Goal: Task Accomplishment & Management: Complete application form

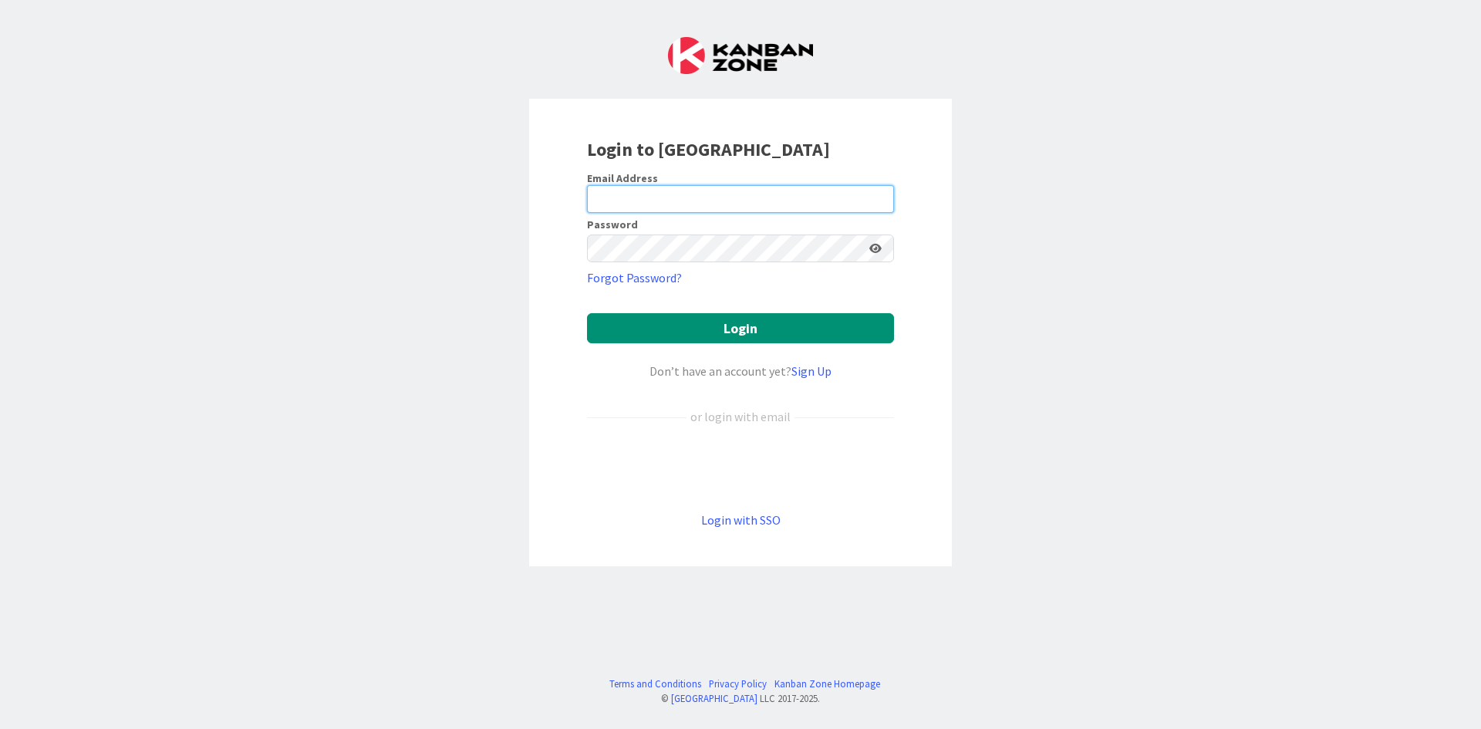
drag, startPoint x: 0, startPoint y: 0, endPoint x: 671, endPoint y: 198, distance: 700.0
click at [671, 198] on input "email" at bounding box center [740, 199] width 307 height 28
type input "[EMAIL_ADDRESS][DOMAIN_NAME]"
click at [810, 370] on link "Sign Up" at bounding box center [812, 370] width 40 height 15
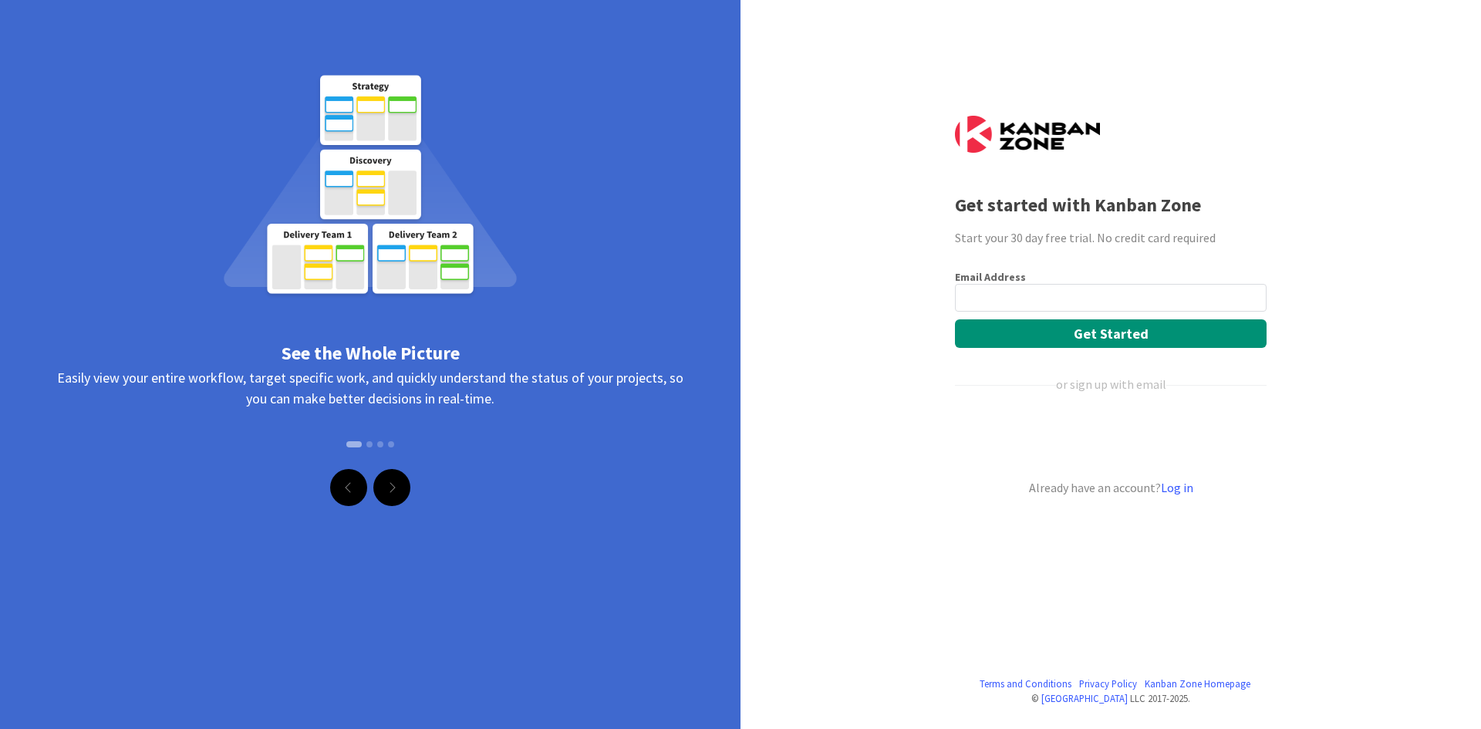
click at [1015, 299] on input "email" at bounding box center [1111, 298] width 312 height 28
type input "[EMAIL_ADDRESS][DOMAIN_NAME]"
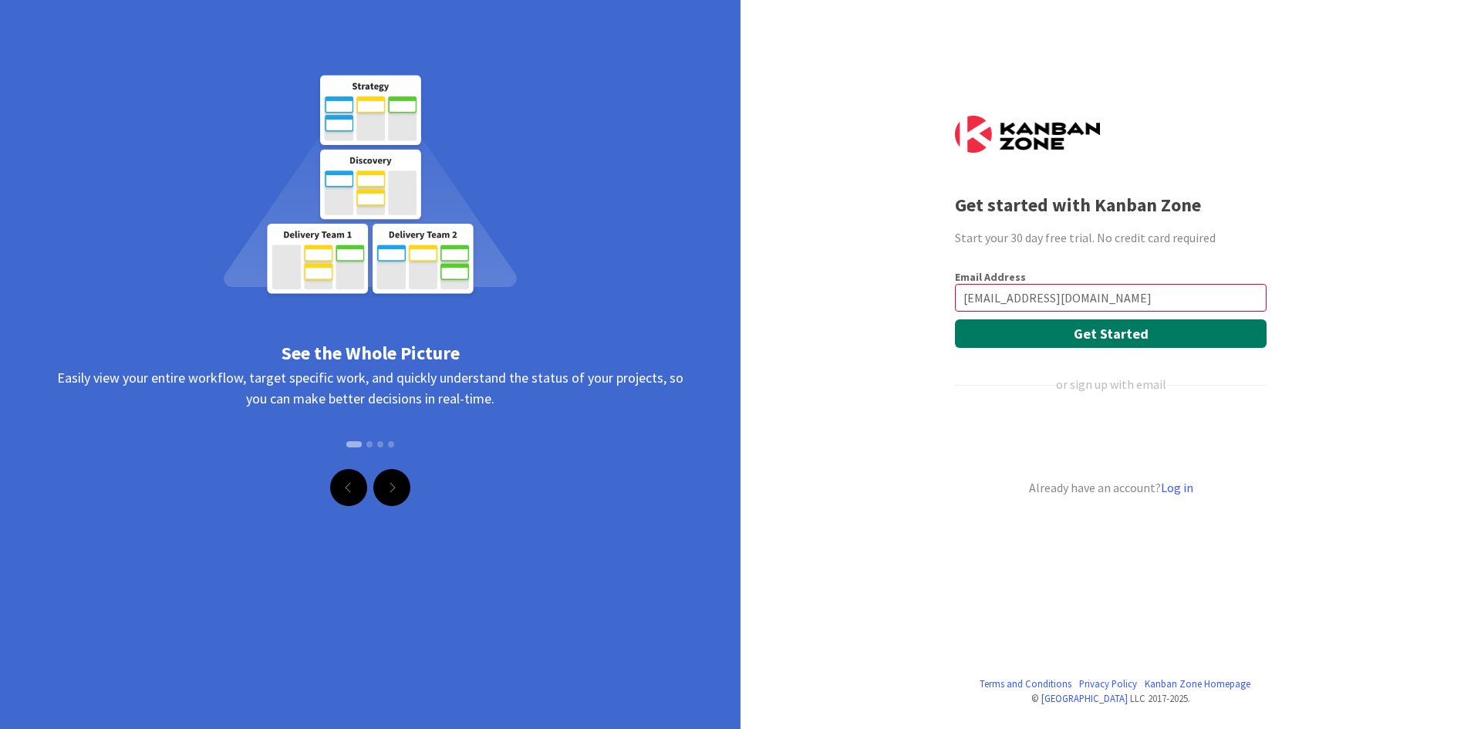
click at [1066, 333] on button "Get Started" at bounding box center [1111, 333] width 312 height 29
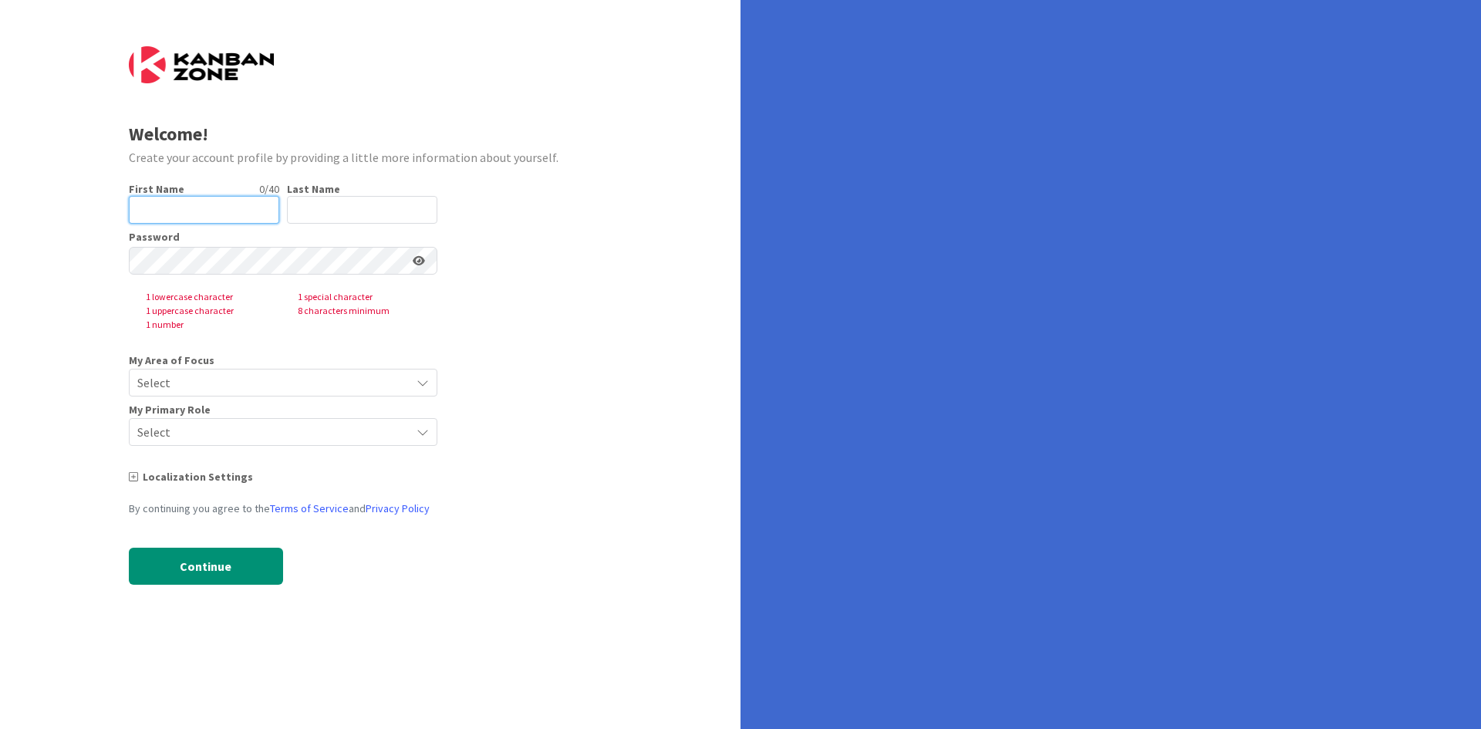
click at [172, 211] on input "text" at bounding box center [204, 210] width 150 height 28
type input "[PERSON_NAME]"
click at [314, 218] on input "text" at bounding box center [362, 210] width 150 height 28
type input "Evans"
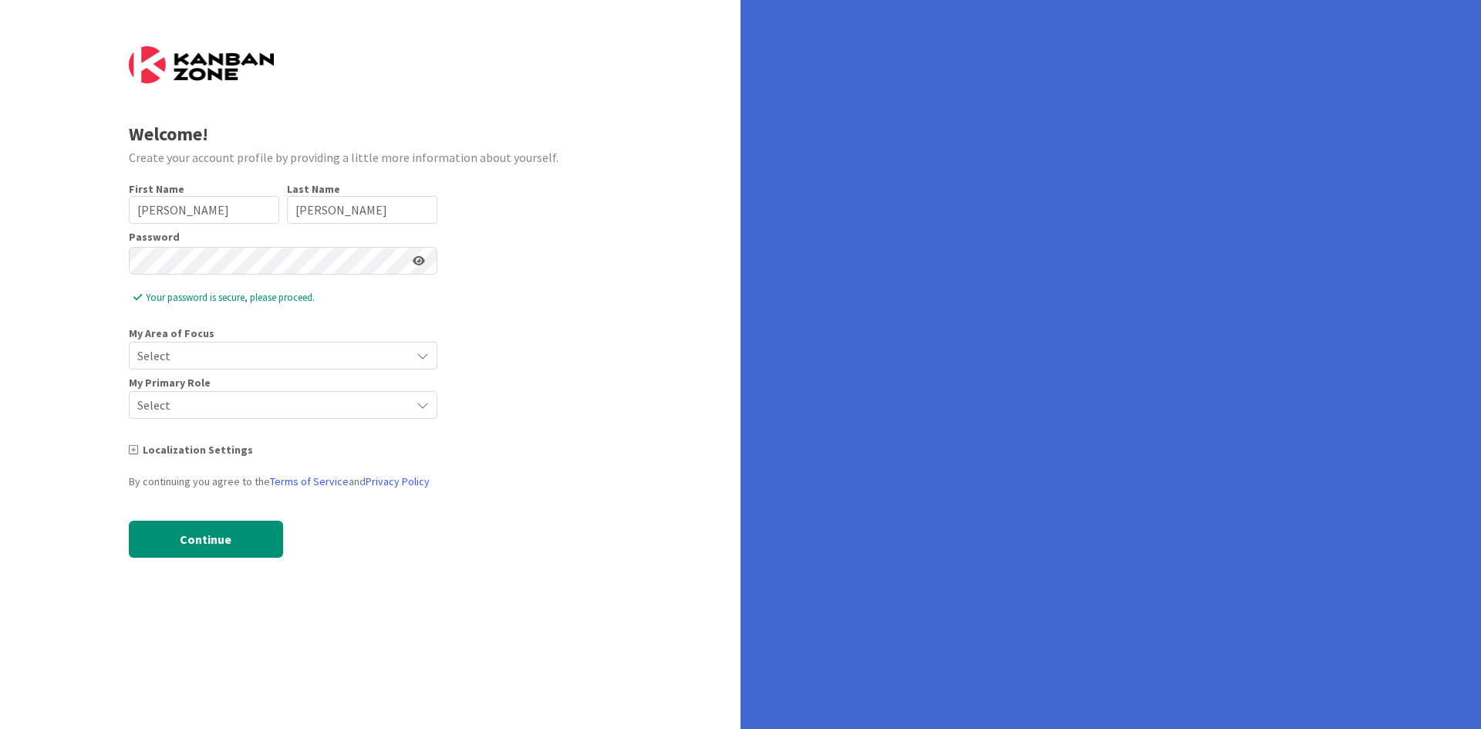
click at [418, 360] on icon at bounding box center [423, 356] width 12 height 12
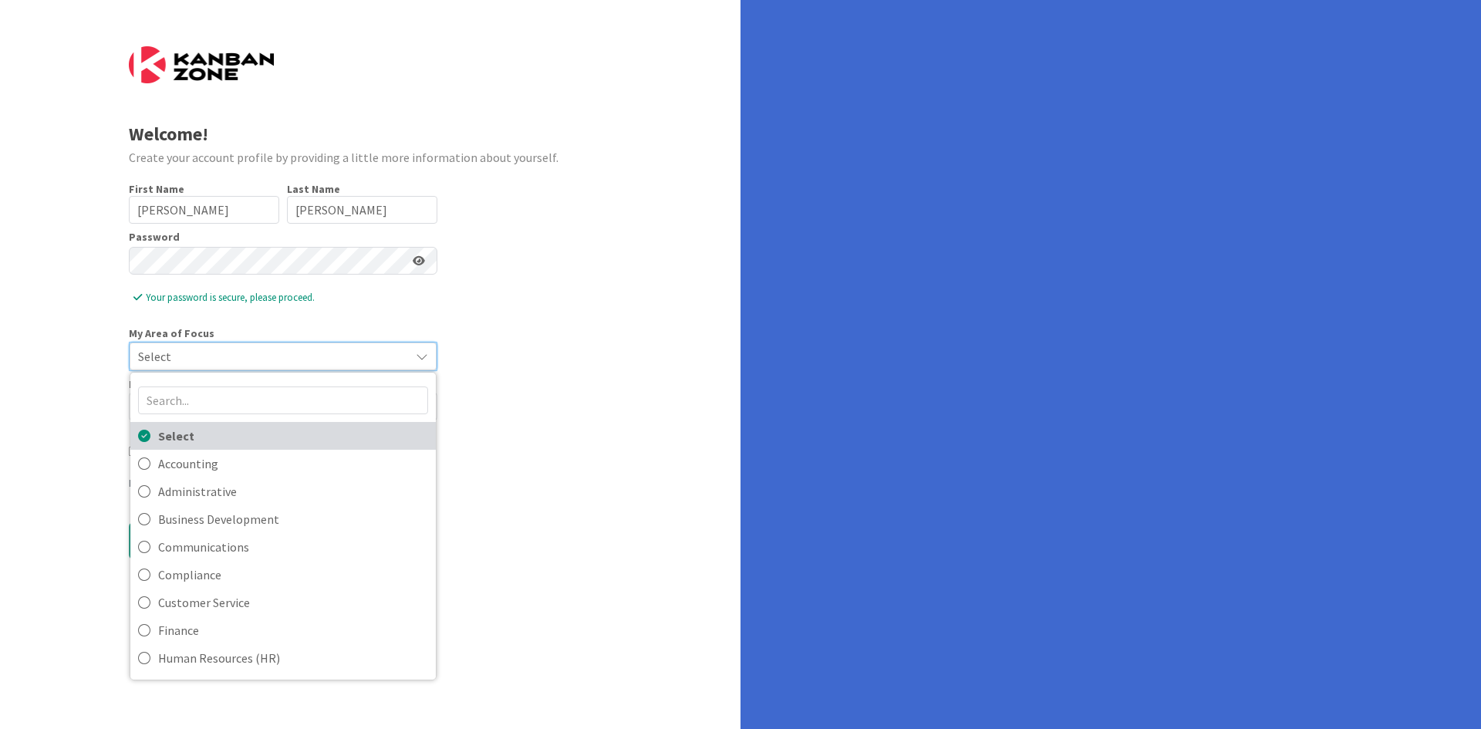
click at [346, 434] on span "Select" at bounding box center [293, 435] width 270 height 23
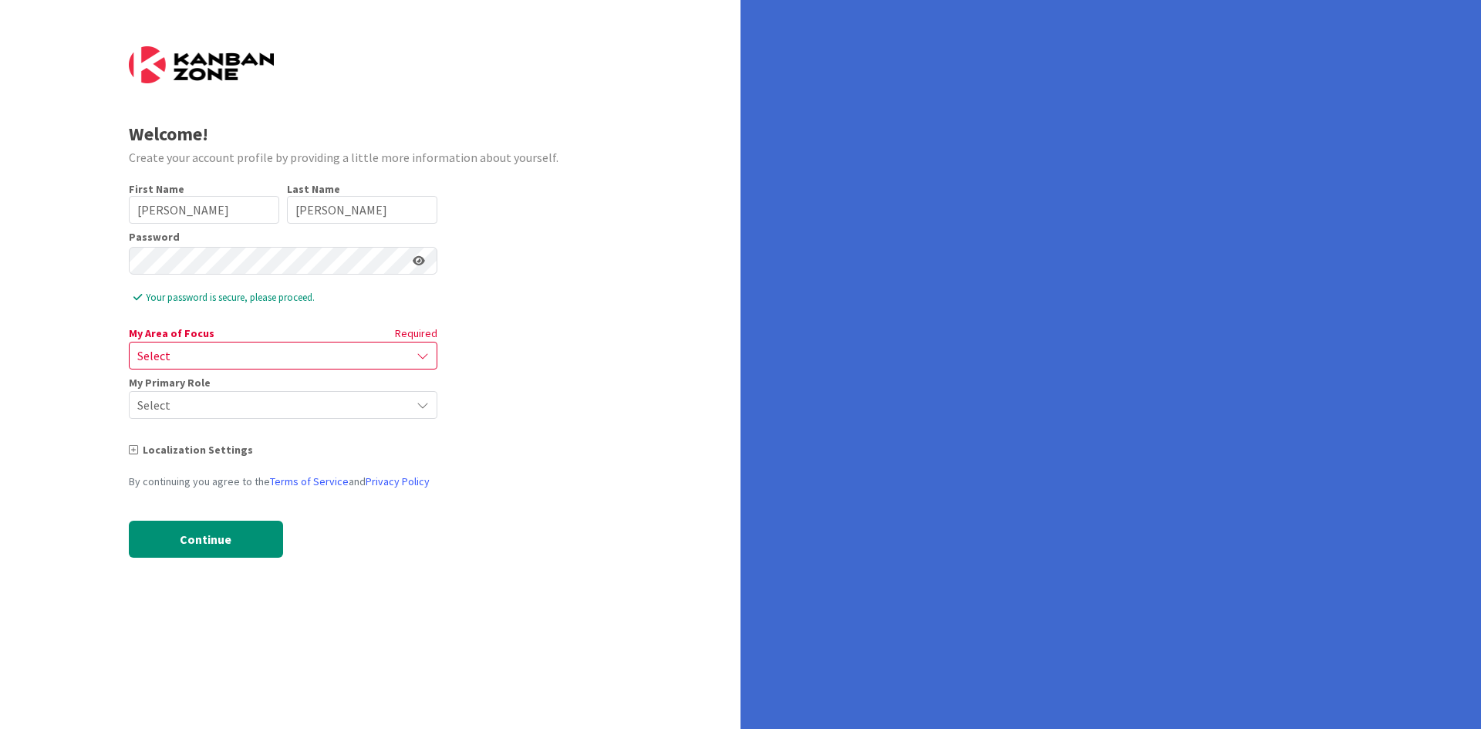
click at [306, 355] on span "Select" at bounding box center [269, 356] width 265 height 22
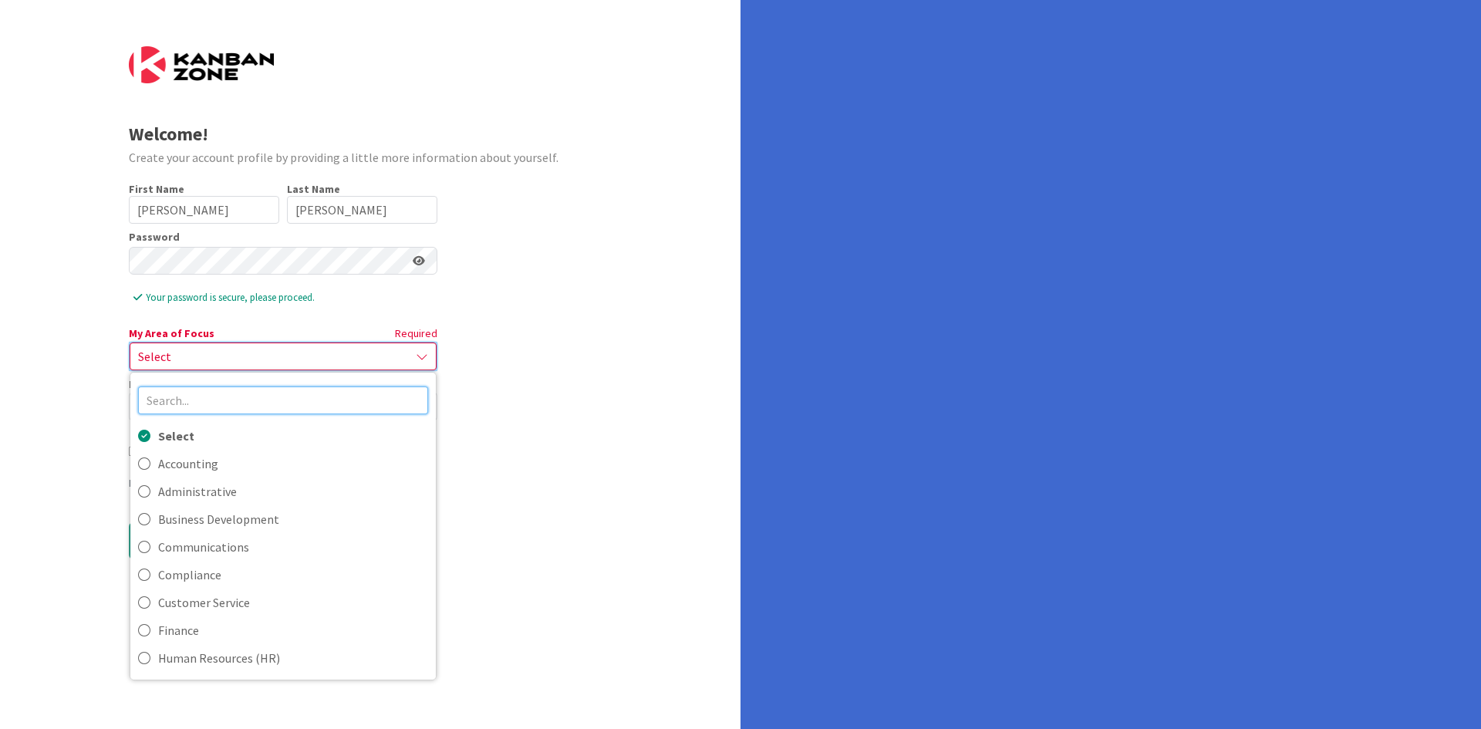
click at [253, 401] on input "text" at bounding box center [283, 401] width 290 height 28
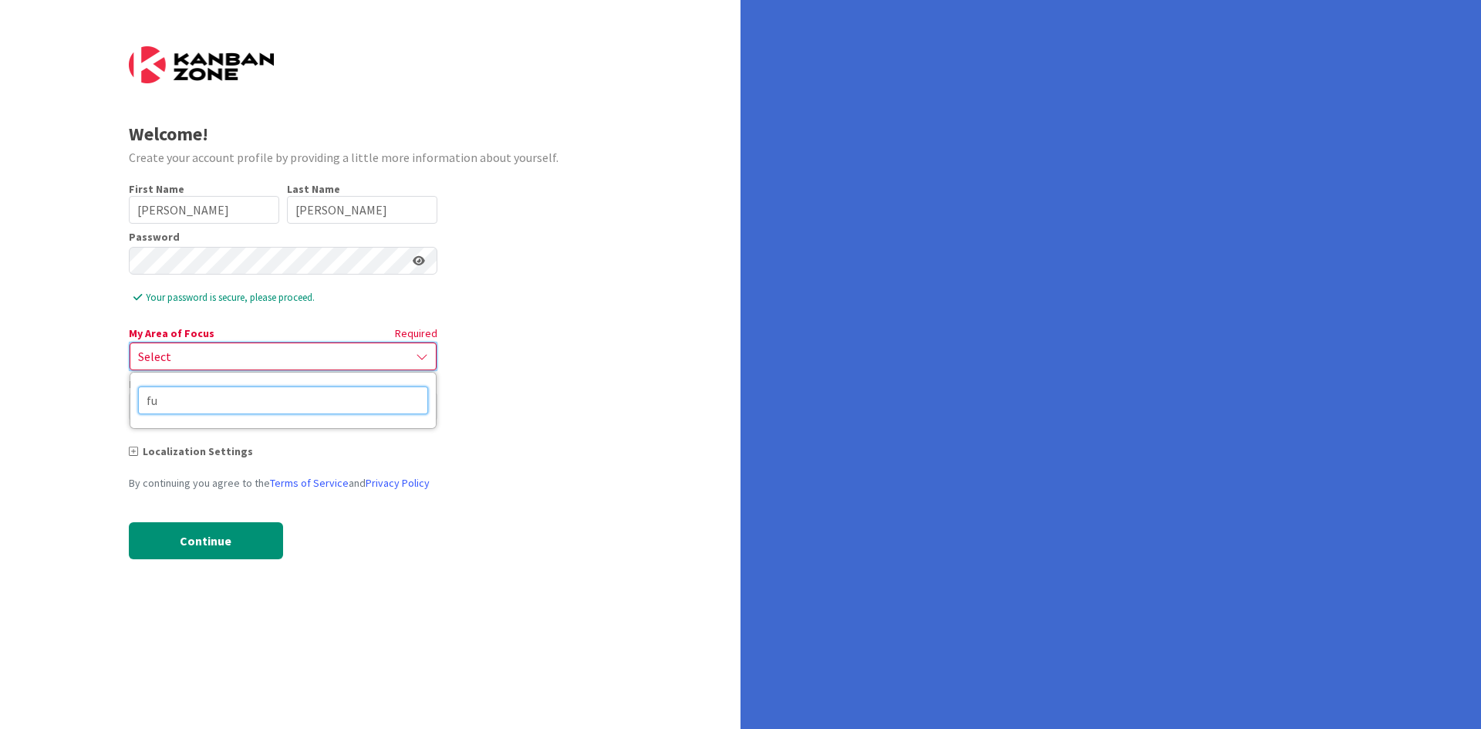
type input "f"
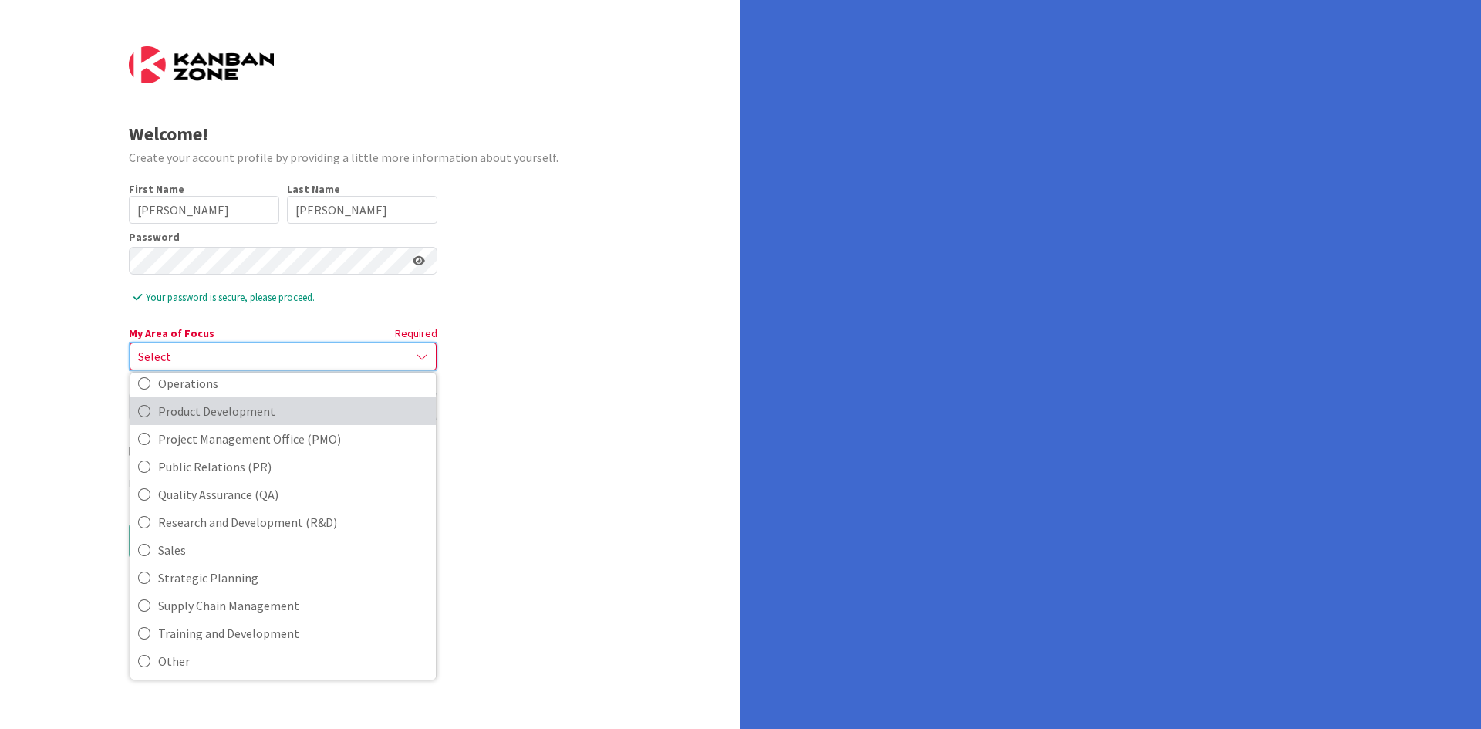
scroll to position [387, 0]
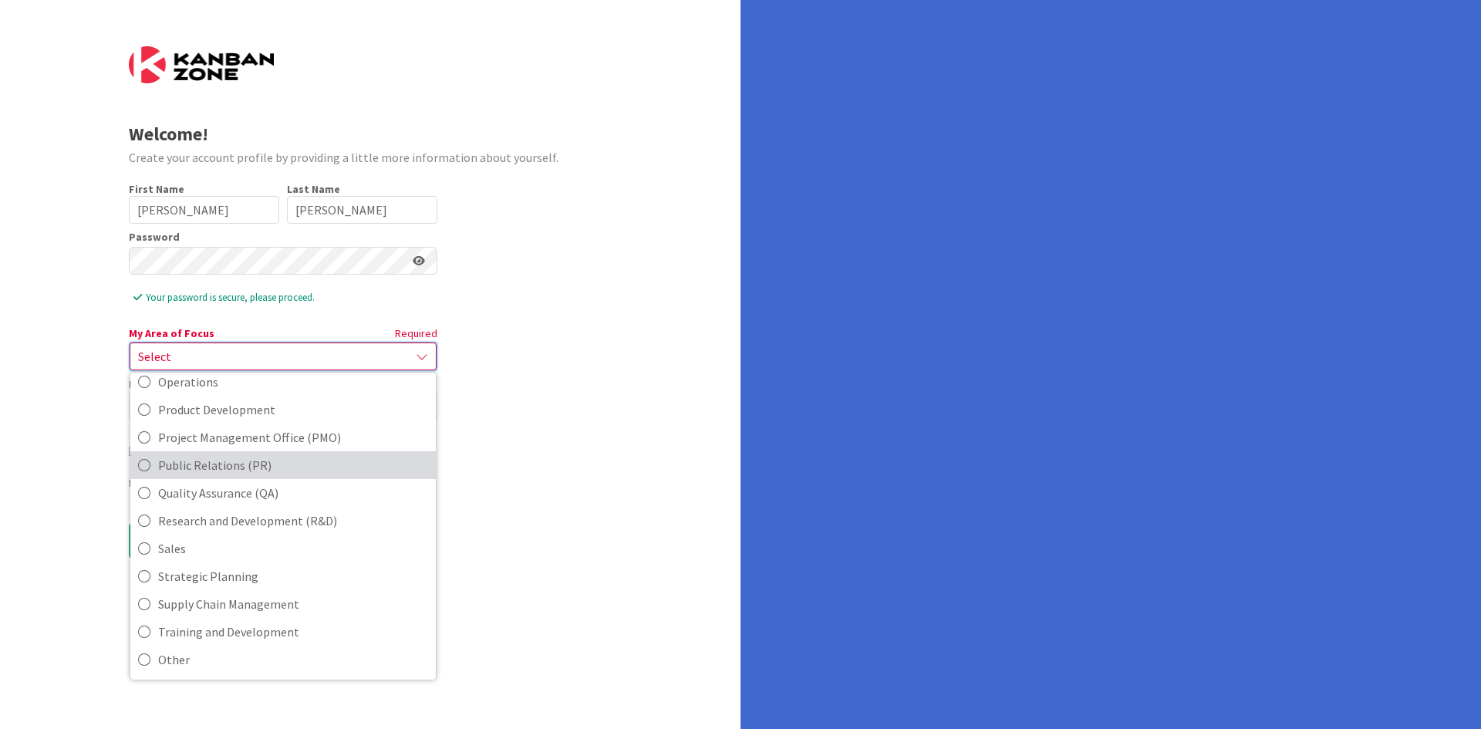
click at [266, 464] on span "Public Relations (PR)" at bounding box center [293, 465] width 270 height 23
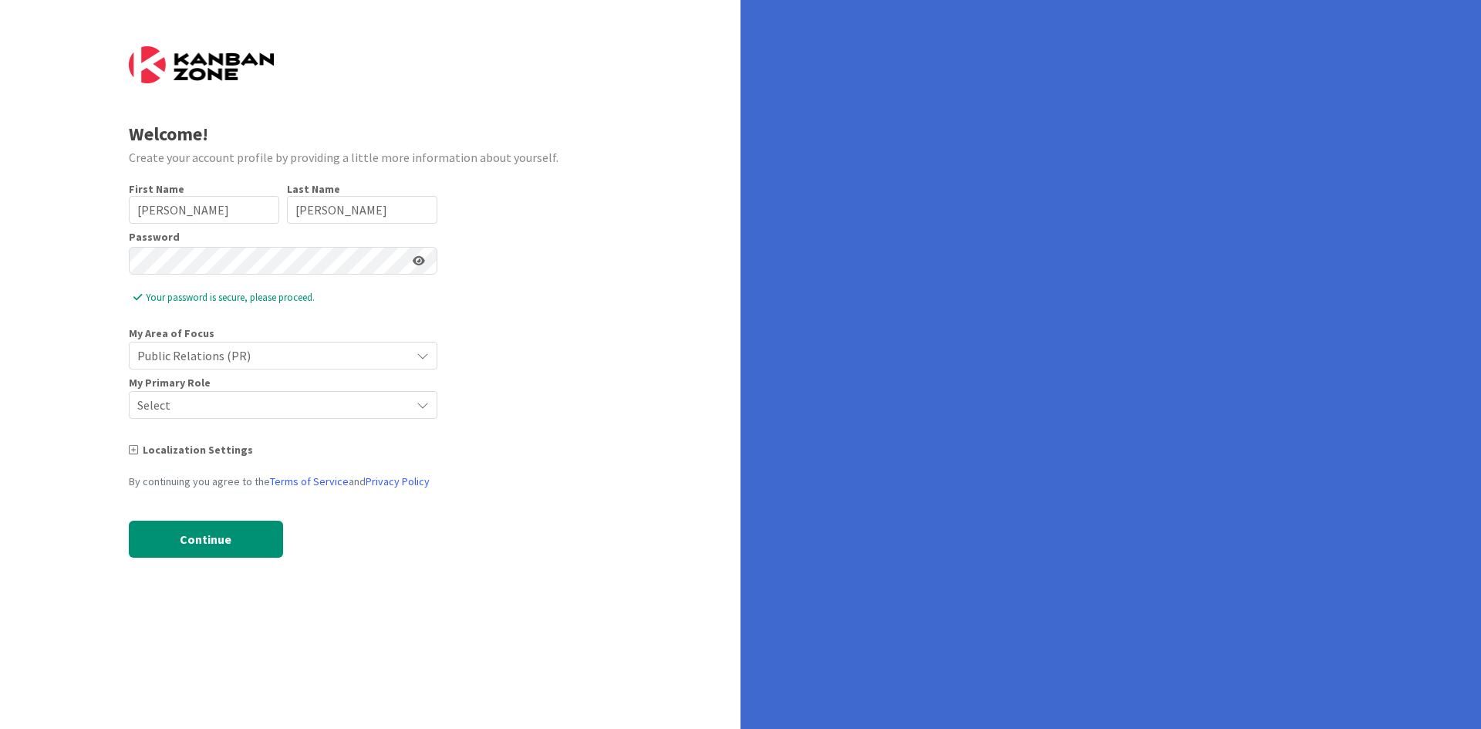
click at [240, 403] on span "Select" at bounding box center [269, 405] width 265 height 22
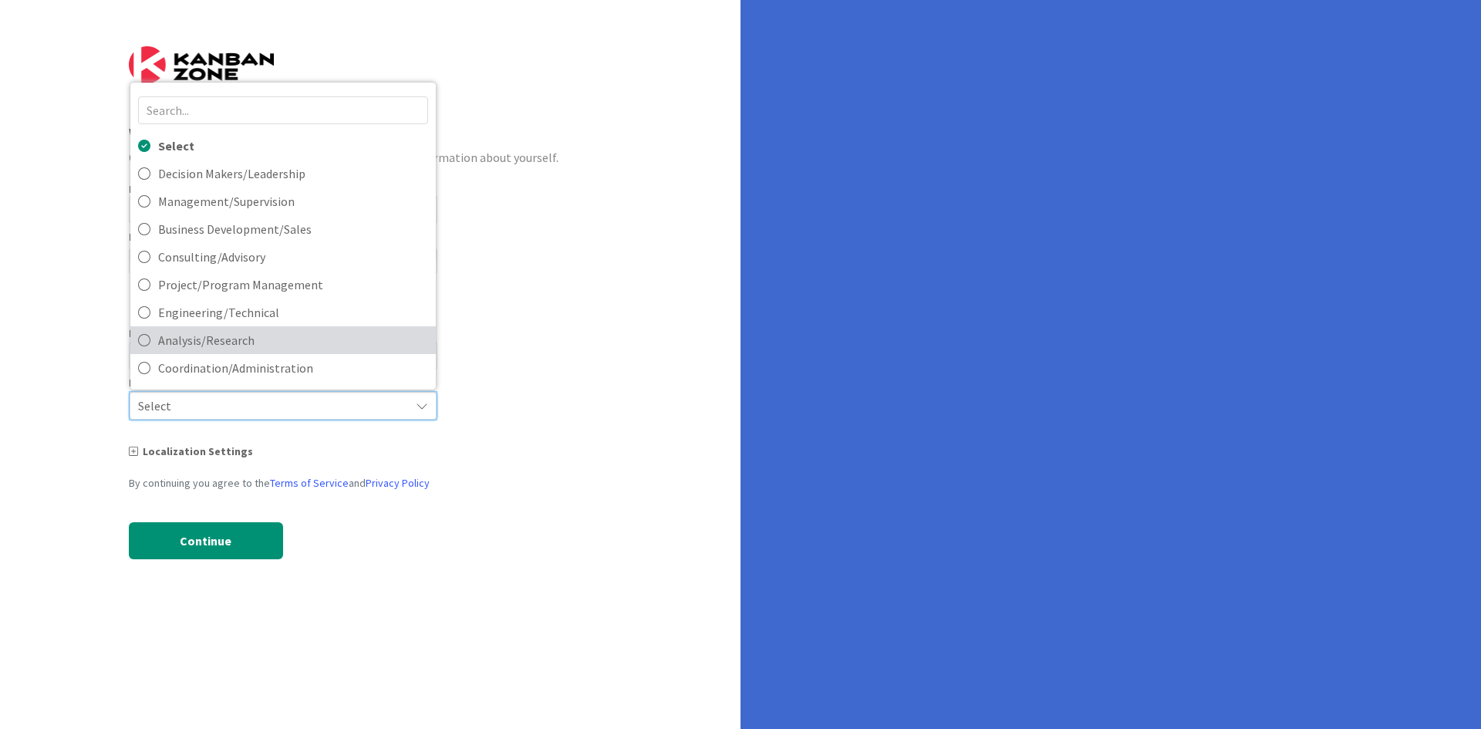
scroll to position [26, 0]
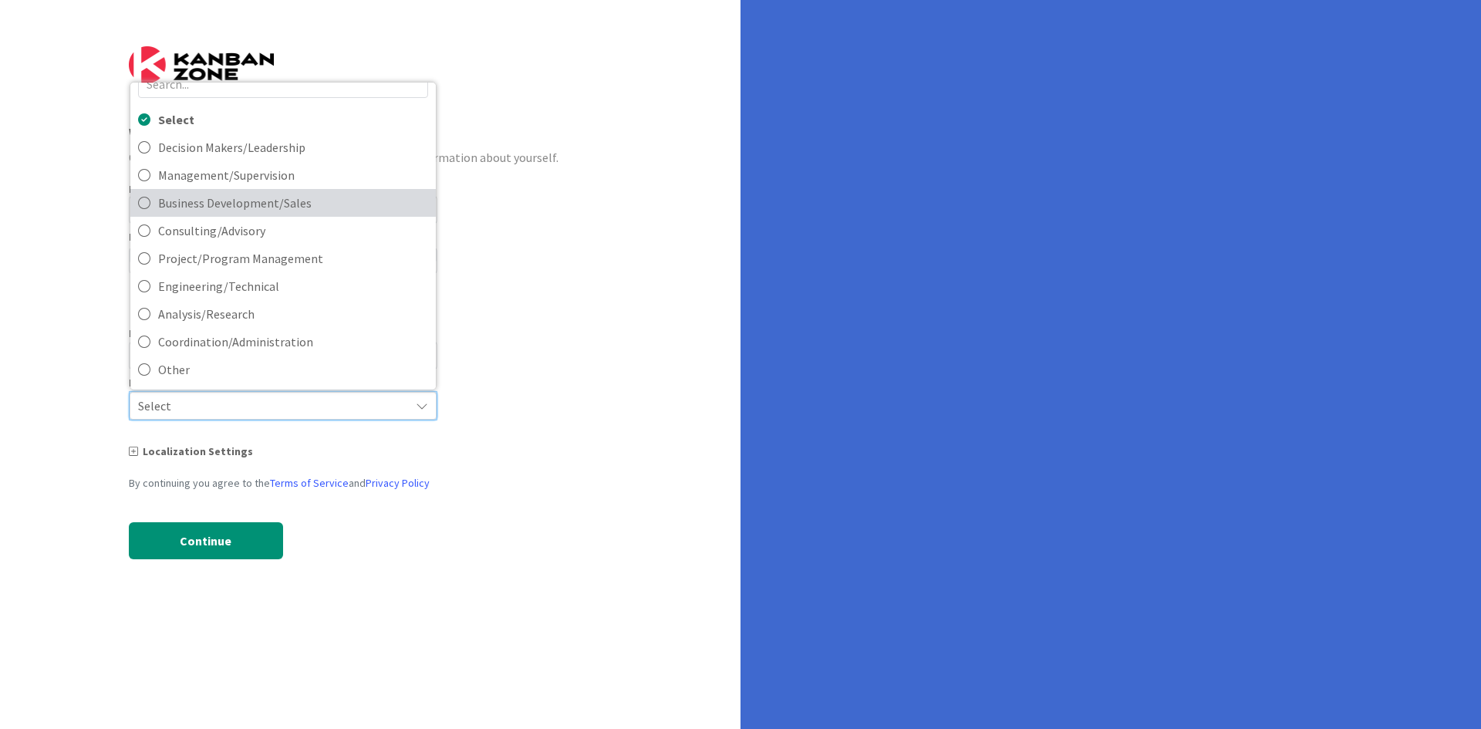
click at [166, 204] on span "Business Development/Sales" at bounding box center [293, 202] width 270 height 23
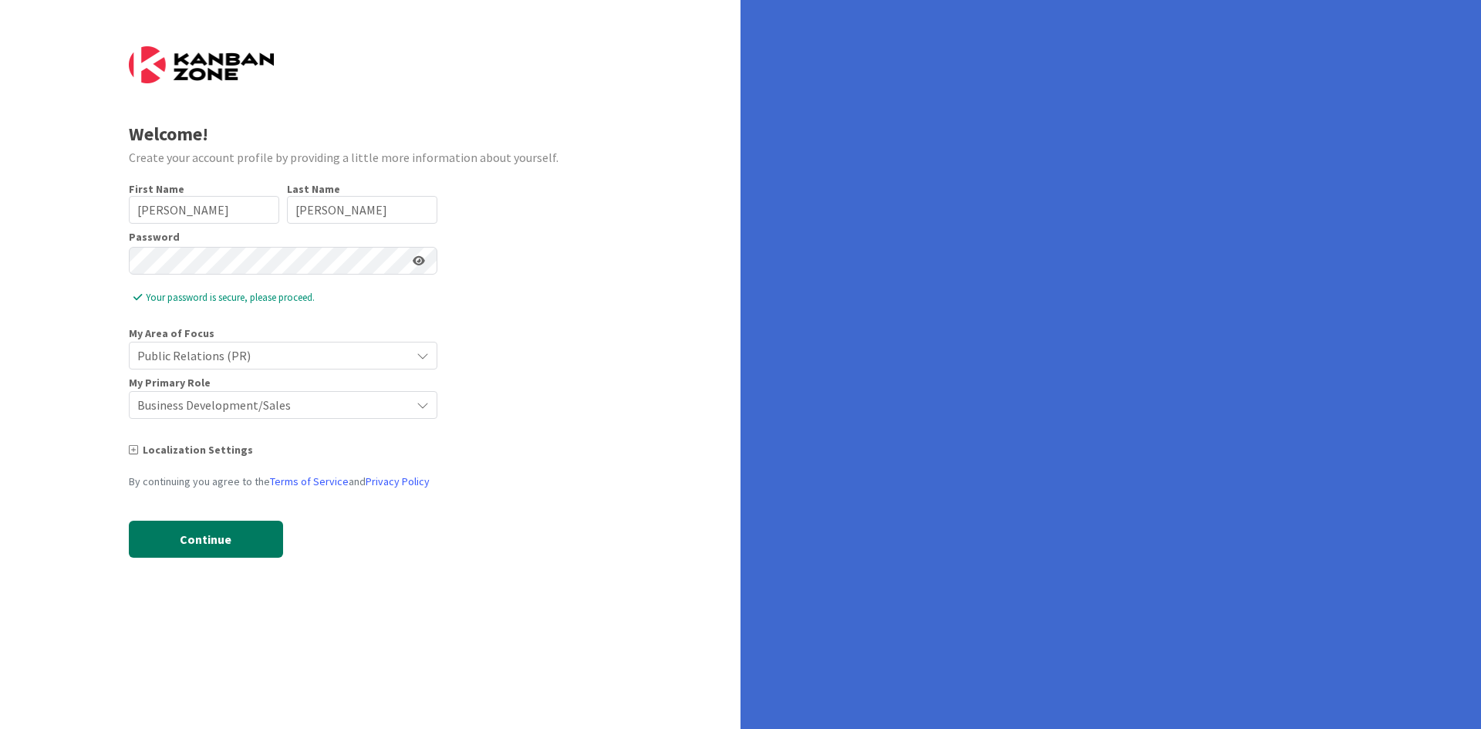
click at [210, 545] on button "Continue" at bounding box center [206, 539] width 154 height 37
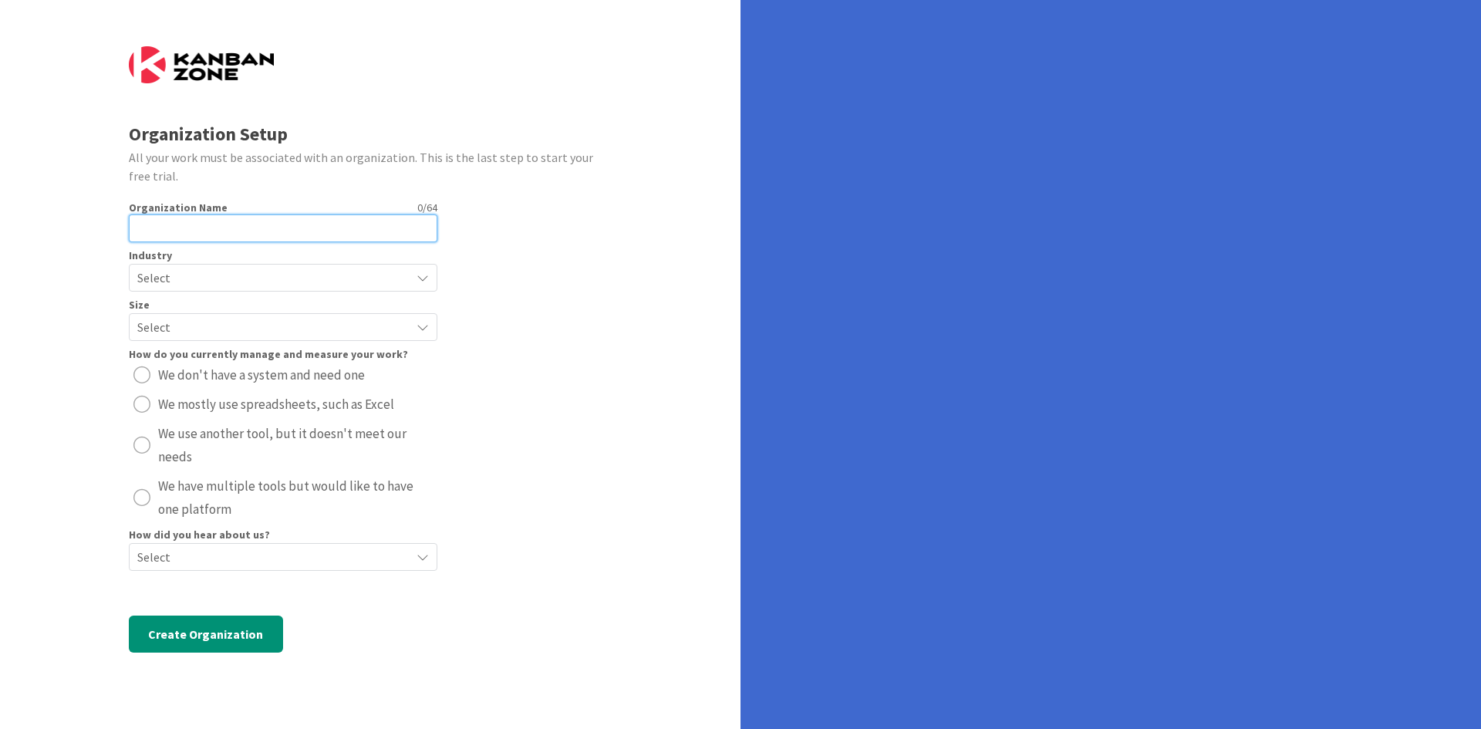
click at [235, 232] on input "text" at bounding box center [283, 229] width 309 height 28
type input "Nativity School of Worcester"
radio button "radio"
click at [428, 278] on icon at bounding box center [423, 278] width 12 height 12
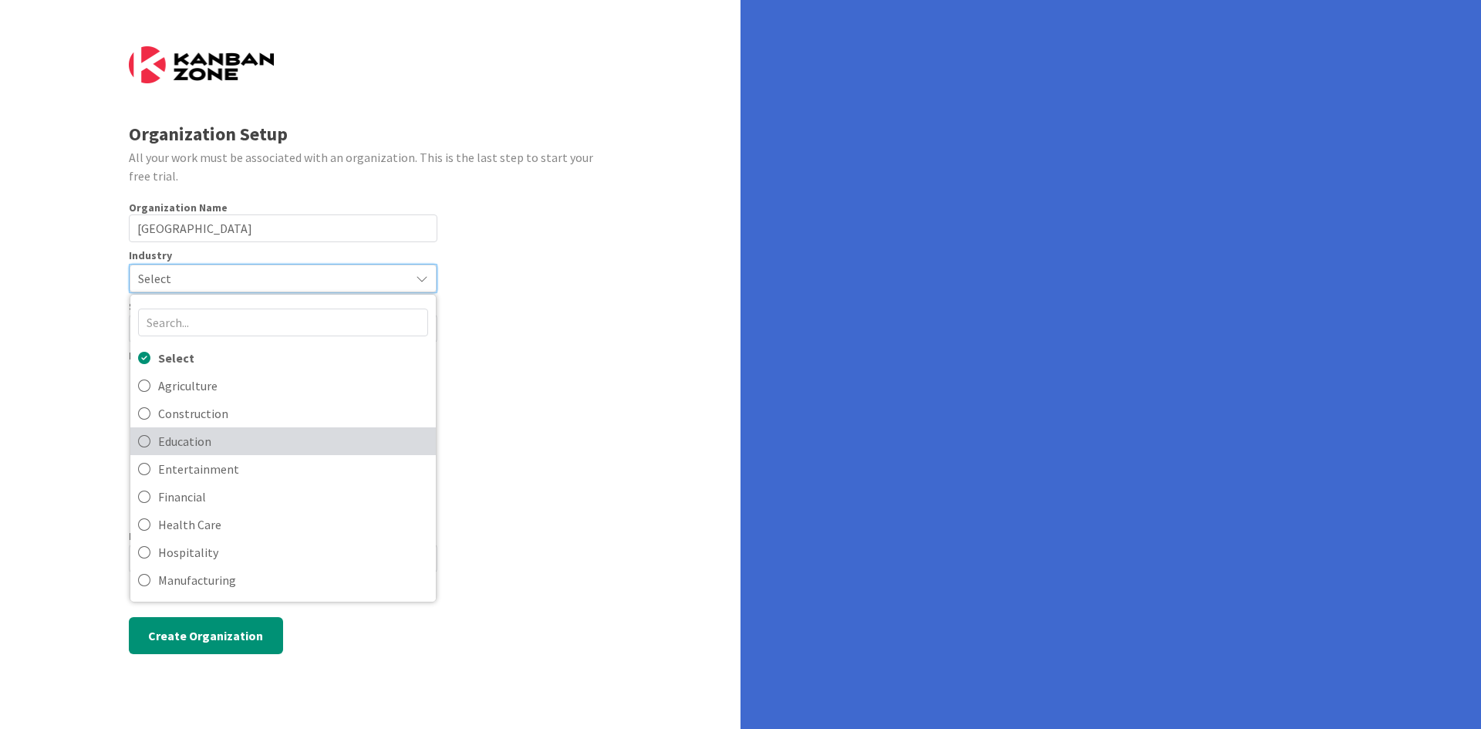
click at [185, 446] on span "Education" at bounding box center [293, 441] width 270 height 23
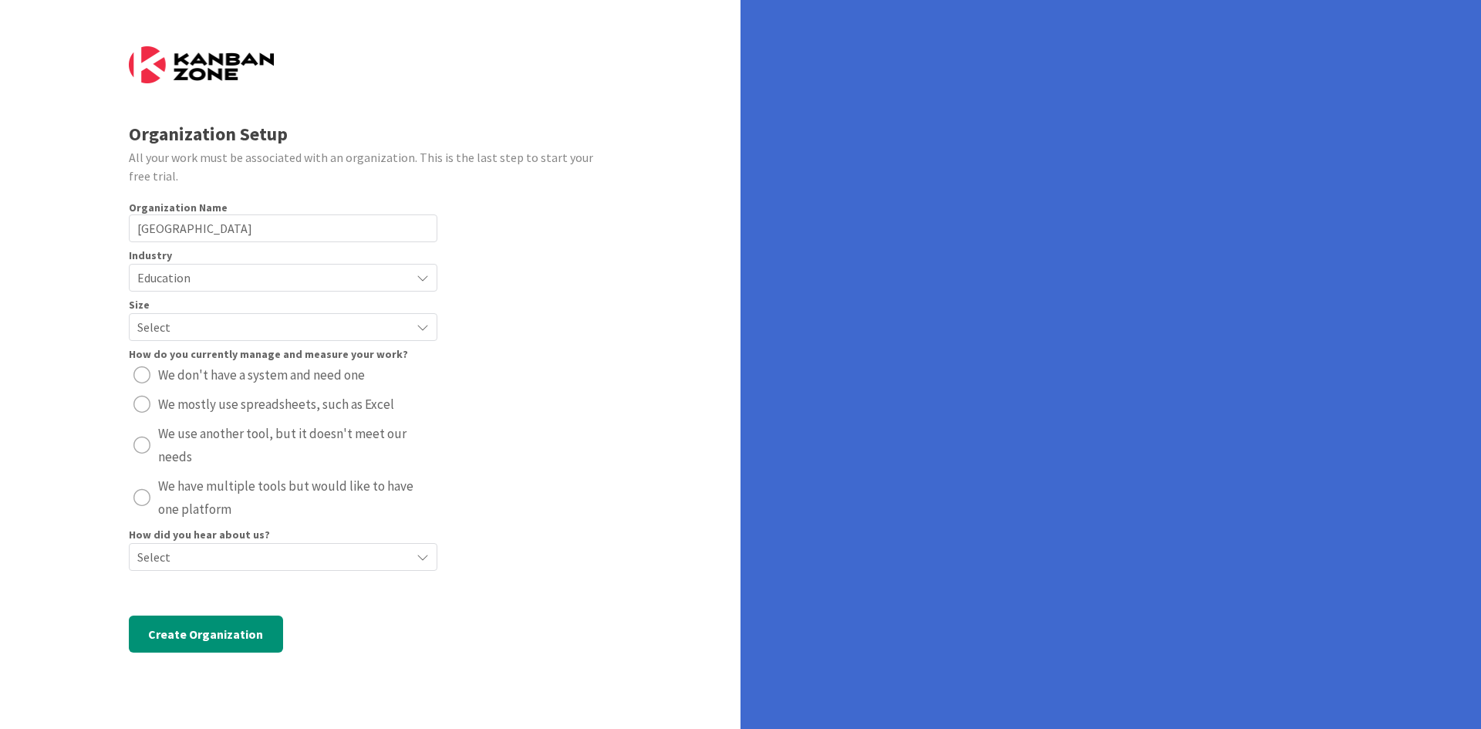
click at [200, 320] on span "Select" at bounding box center [269, 327] width 265 height 22
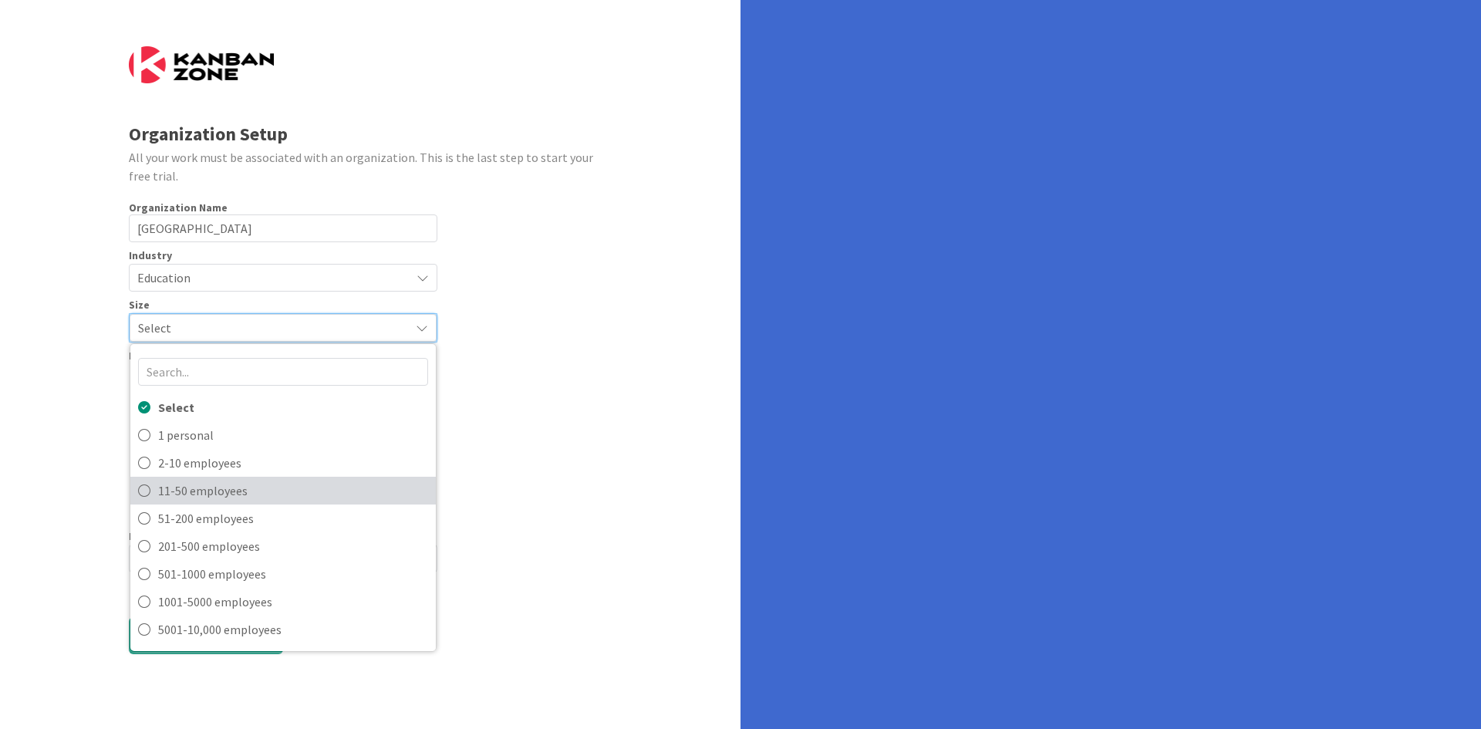
click at [198, 495] on span "11-50 employees" at bounding box center [293, 490] width 270 height 23
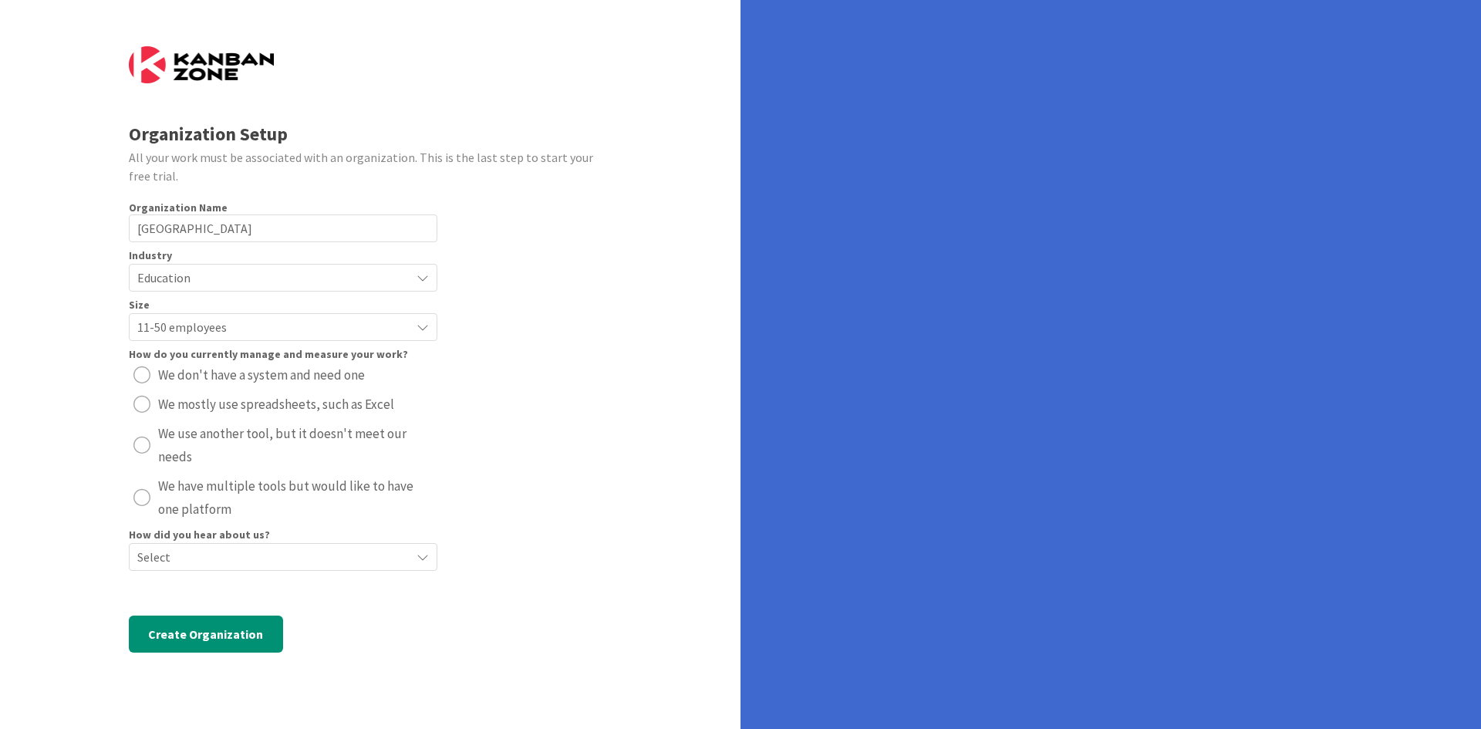
click at [174, 556] on span "Select" at bounding box center [269, 557] width 265 height 22
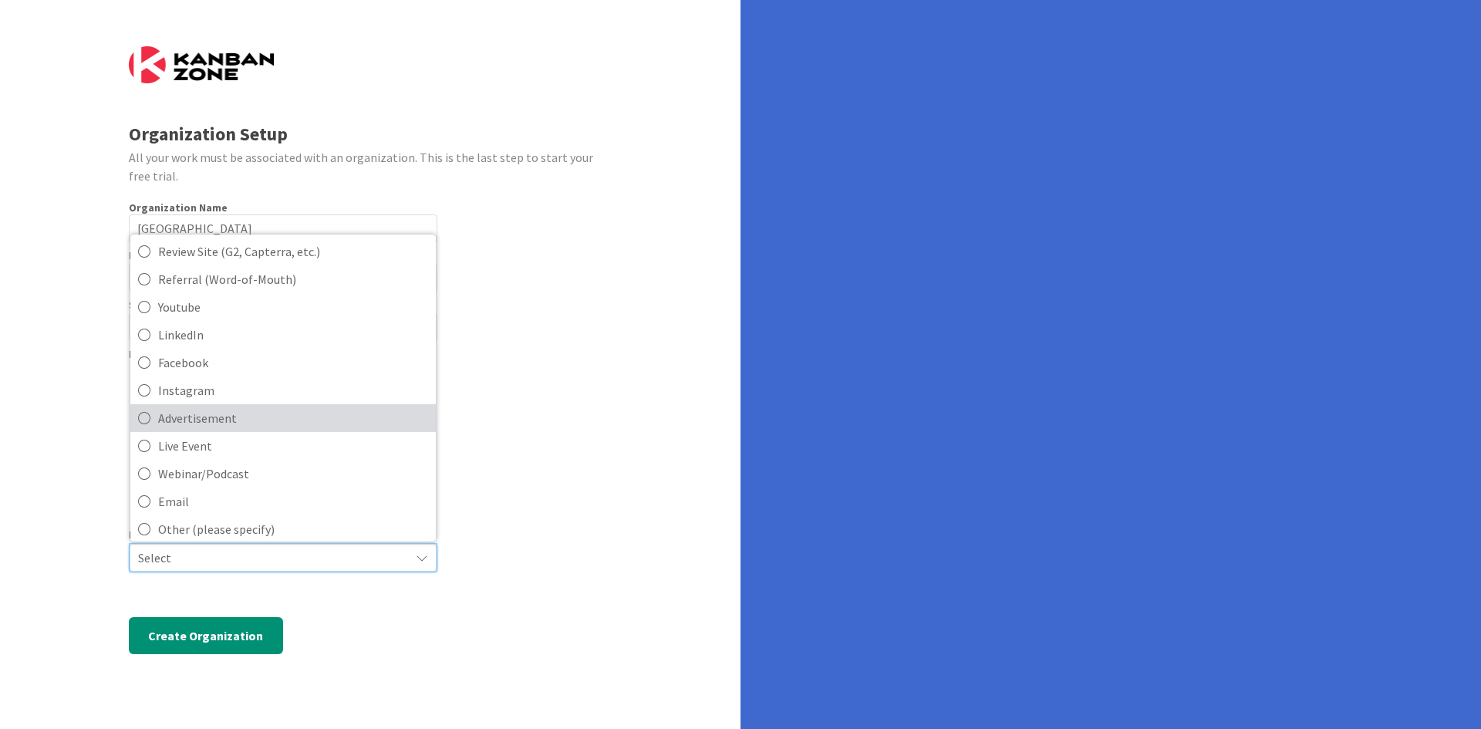
scroll to position [110, 0]
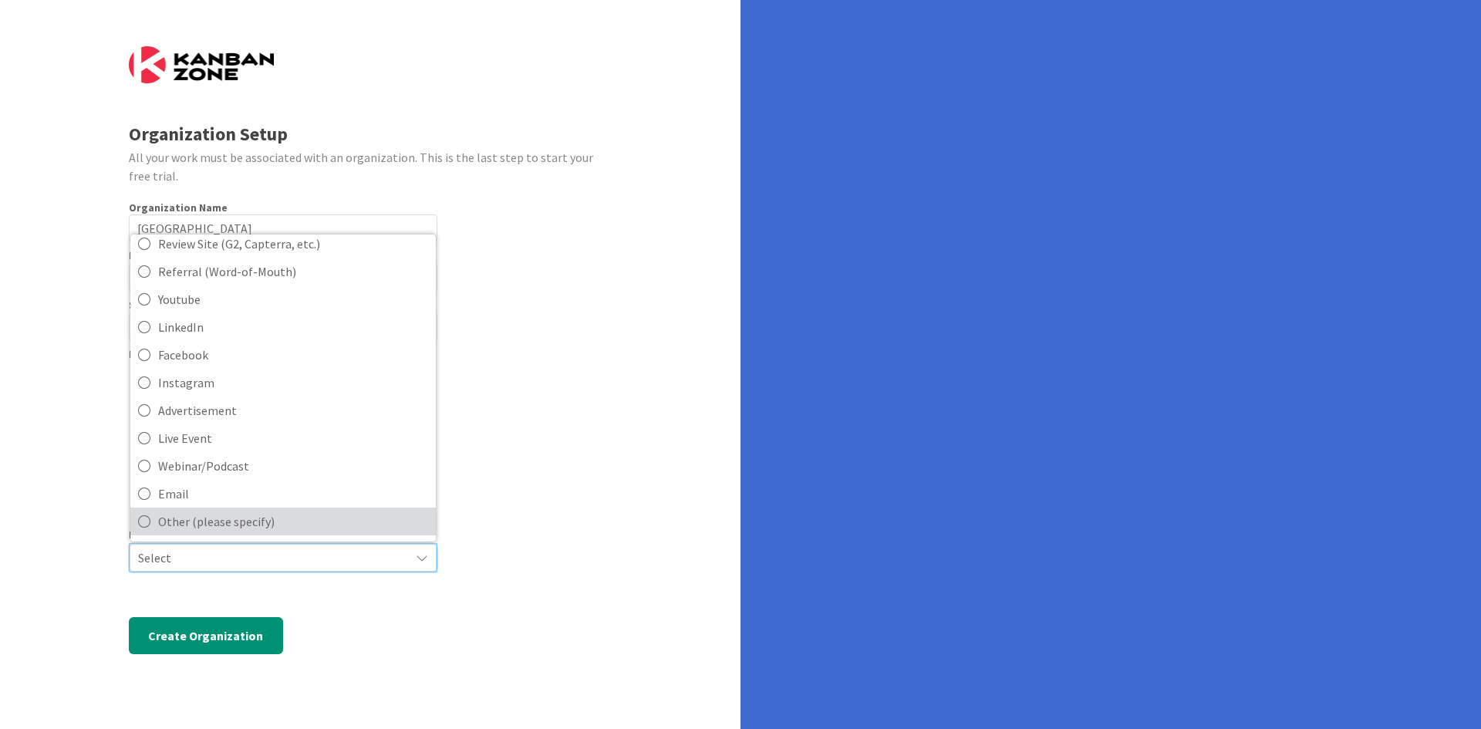
click at [175, 526] on span "Other (please specify)" at bounding box center [293, 521] width 270 height 23
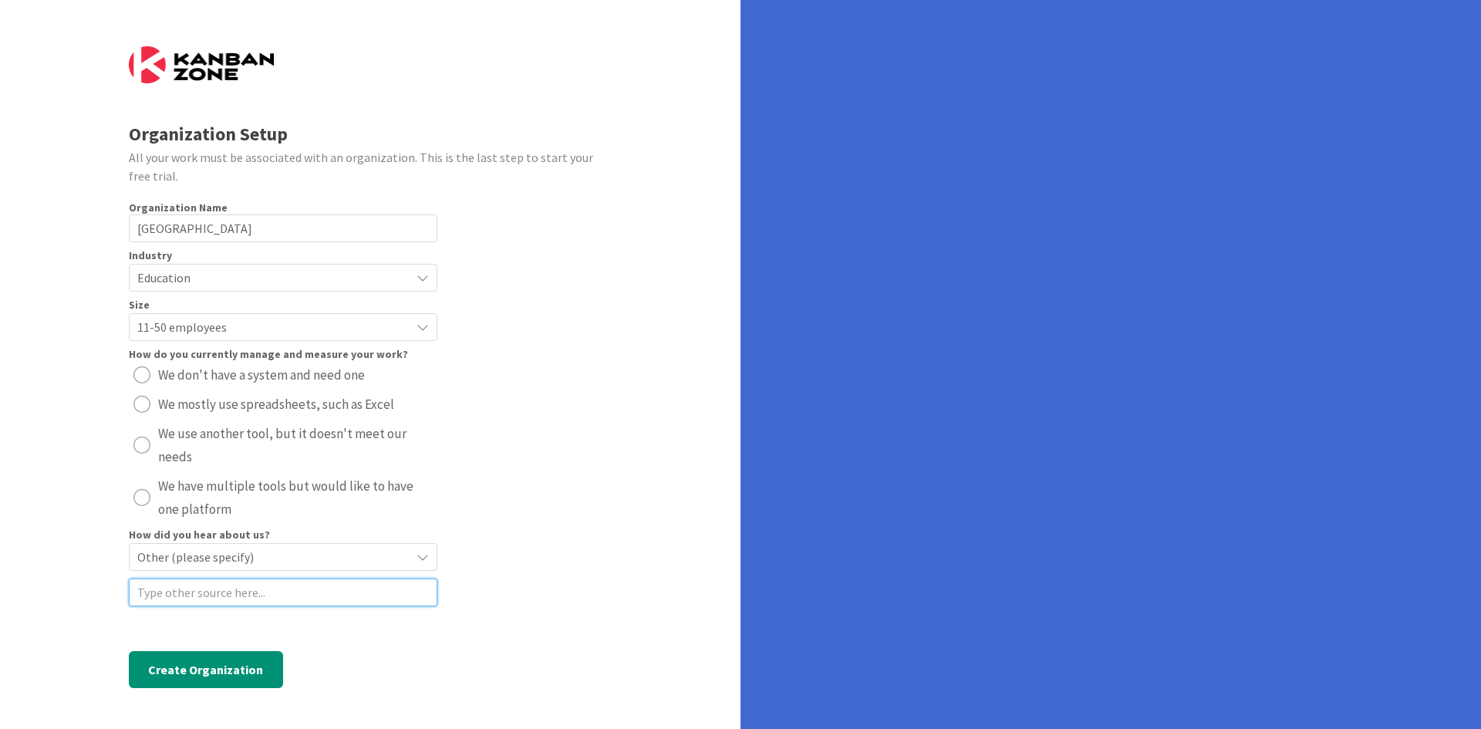
click at [215, 599] on input at bounding box center [283, 593] width 309 height 28
paste input "NativityMiguel Coalition"
type input "NativityMiguel Coalition"
click at [221, 673] on button "Create Organization" at bounding box center [206, 669] width 154 height 37
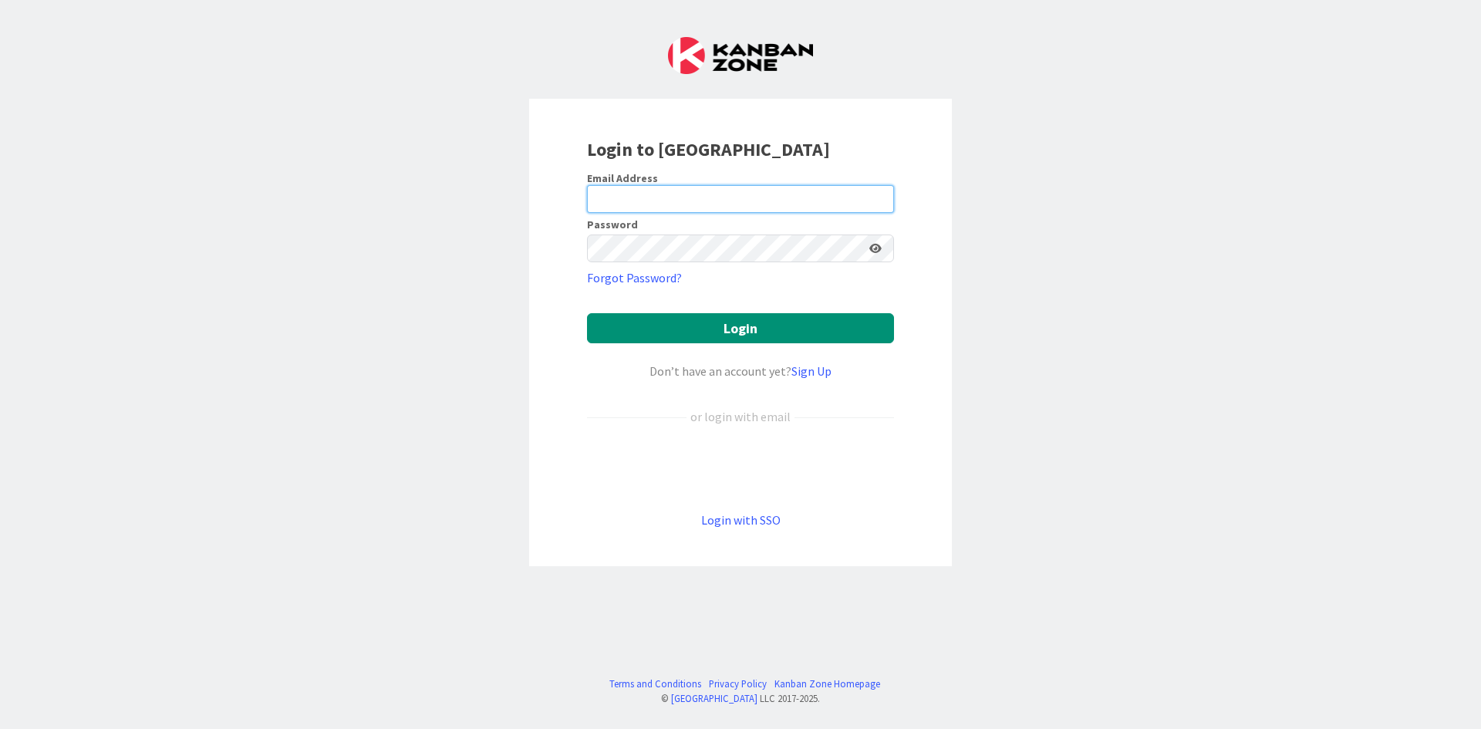
click at [707, 201] on input "email" at bounding box center [740, 199] width 307 height 28
type input "cevans@nativityworcester.org"
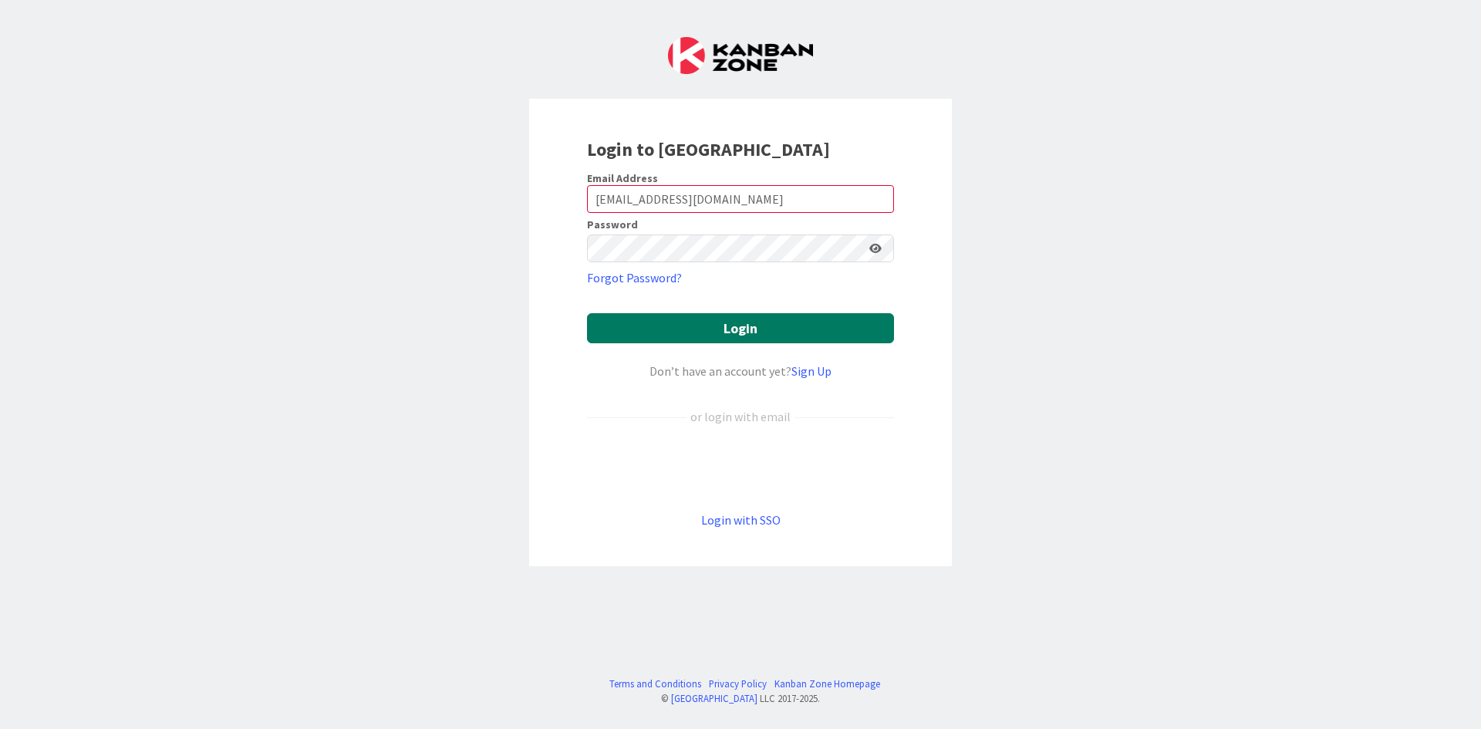
click at [731, 328] on button "Login" at bounding box center [740, 328] width 307 height 30
